Goal: Complete application form

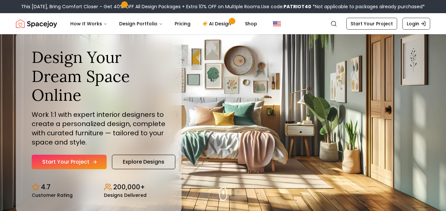
click at [71, 163] on link "Start Your Project" at bounding box center [69, 162] width 75 height 15
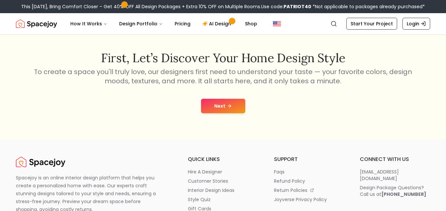
scroll to position [88, 0]
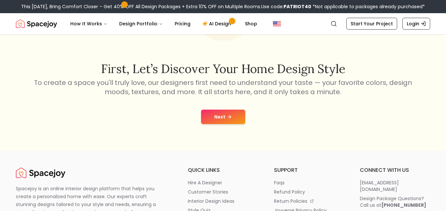
click at [240, 119] on button "Next" at bounding box center [223, 117] width 44 height 15
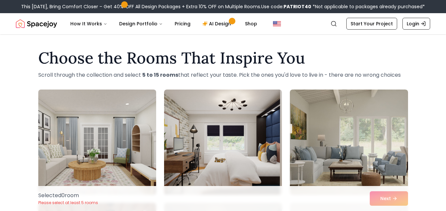
click at [143, 135] on img at bounding box center [97, 142] width 124 height 111
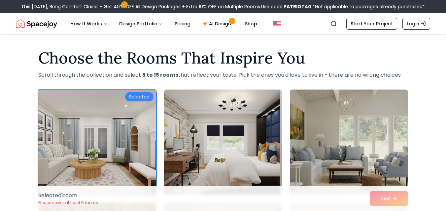
click at [381, 185] on img at bounding box center [349, 142] width 124 height 111
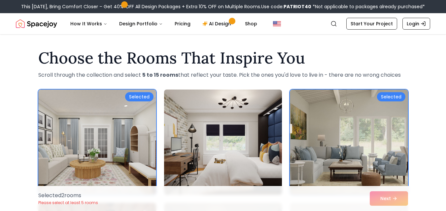
click at [252, 157] on img at bounding box center [223, 142] width 124 height 111
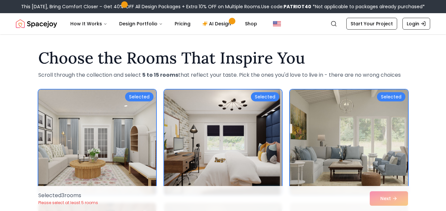
scroll to position [185, 0]
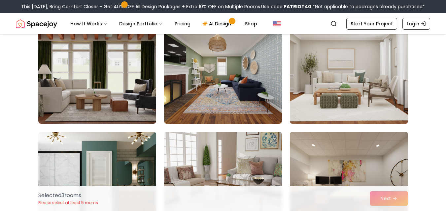
click at [328, 101] on img at bounding box center [349, 71] width 124 height 111
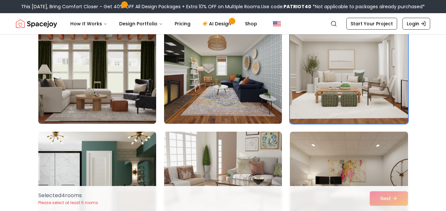
click at [243, 93] on img at bounding box center [223, 71] width 124 height 111
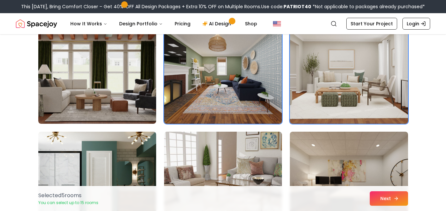
click at [390, 197] on button "Next" at bounding box center [388, 199] width 38 height 15
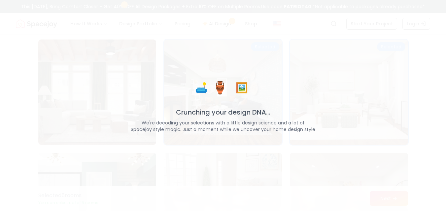
scroll to position [206, 0]
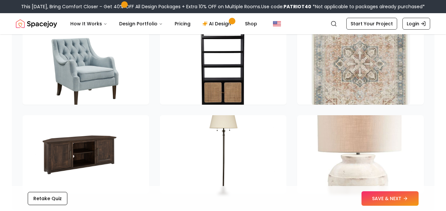
scroll to position [931, 0]
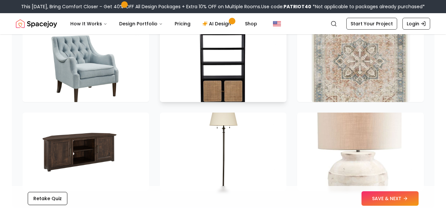
click at [239, 90] on img at bounding box center [223, 62] width 104 height 83
